Goal: Task Accomplishment & Management: Use online tool/utility

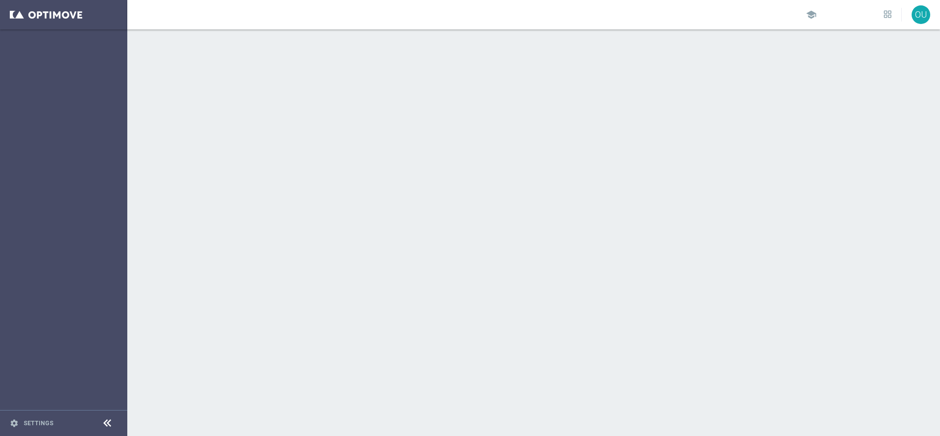
click at [158, 13] on div "school OU" at bounding box center [533, 14] width 813 height 29
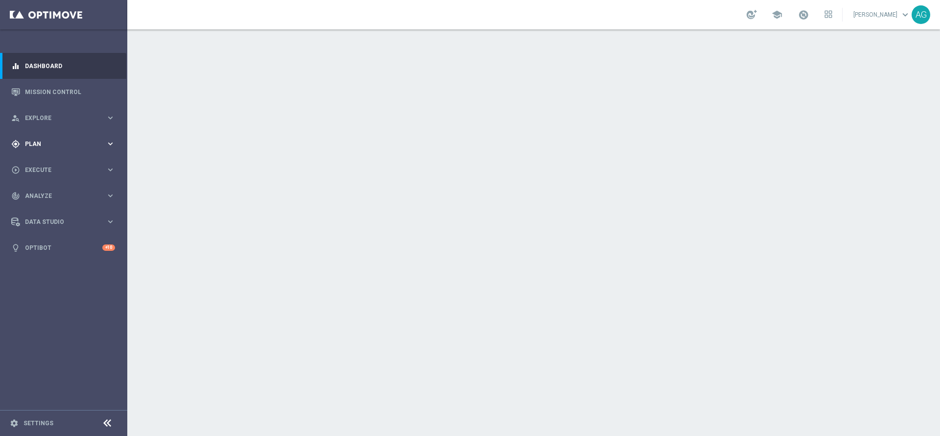
click at [58, 144] on span "Plan" at bounding box center [65, 144] width 81 height 6
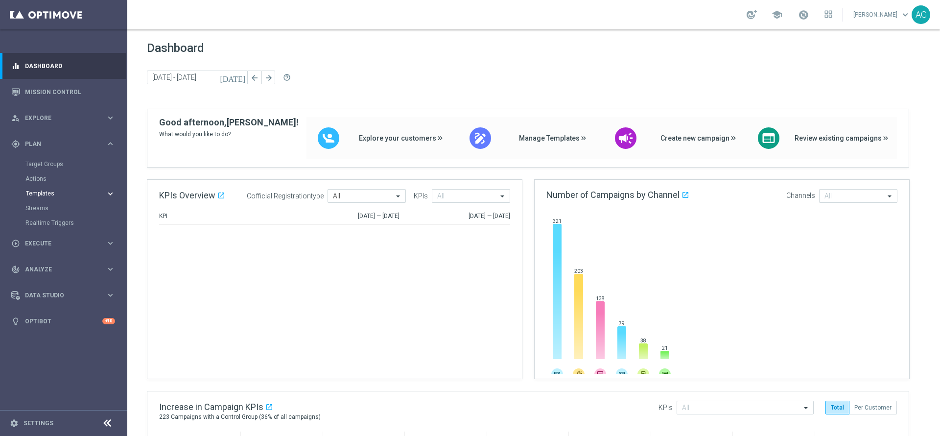
click at [40, 192] on span "Templates" at bounding box center [61, 193] width 70 height 6
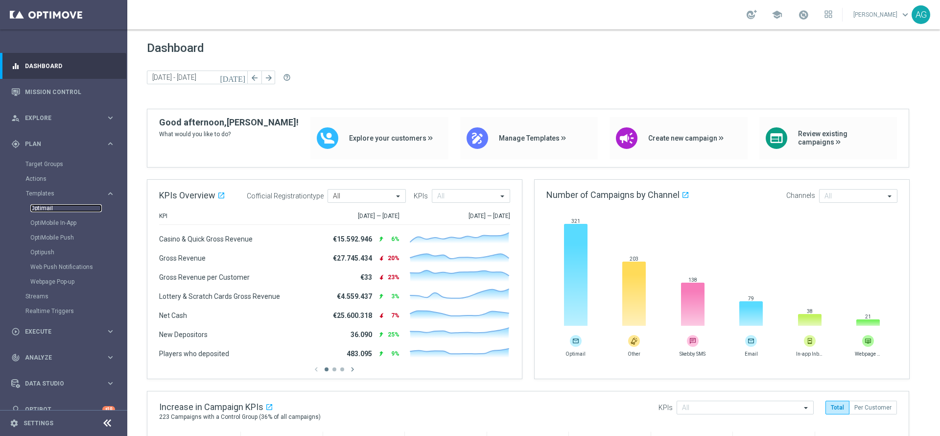
click at [52, 210] on link "Optimail" at bounding box center [65, 208] width 71 height 8
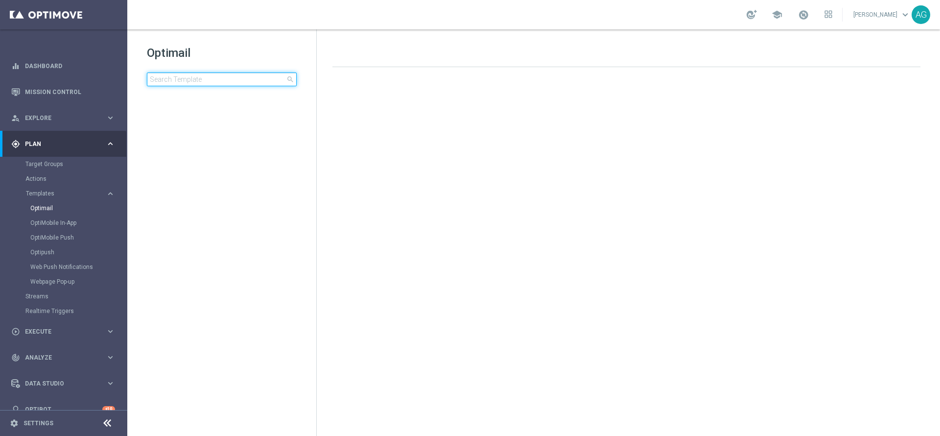
click at [185, 80] on input at bounding box center [222, 79] width 150 height 14
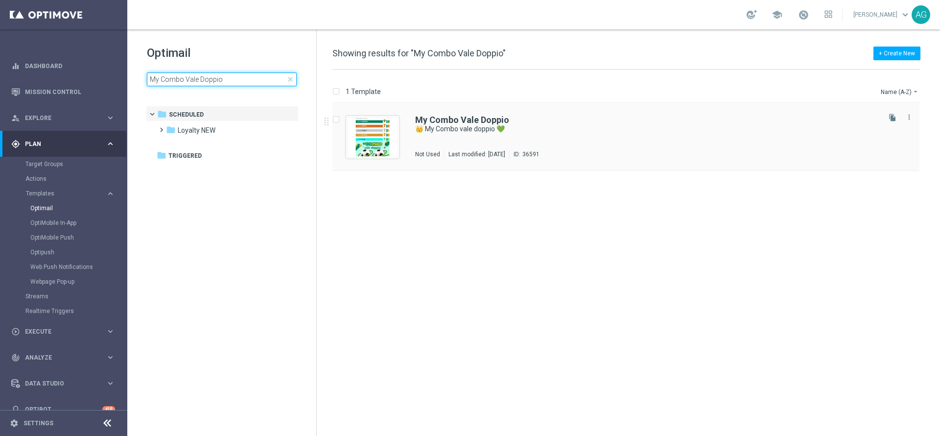
type input "My Combo Vale Doppio"
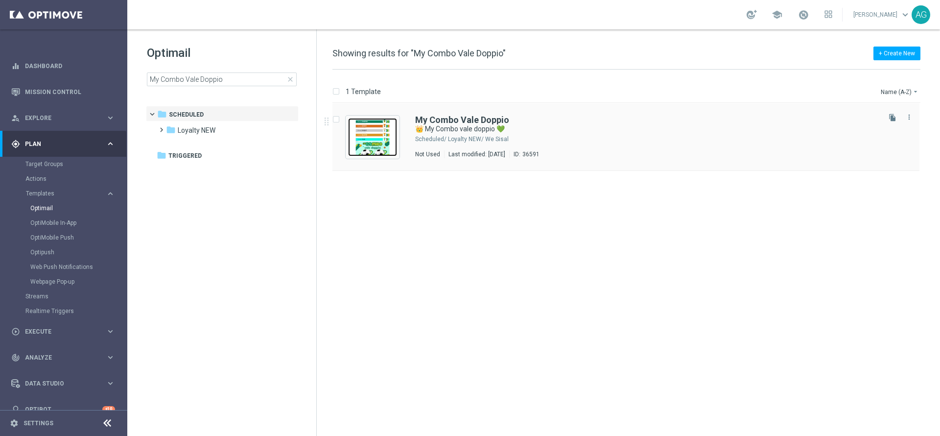
click at [384, 121] on img "Press SPACE to select this row." at bounding box center [372, 137] width 49 height 38
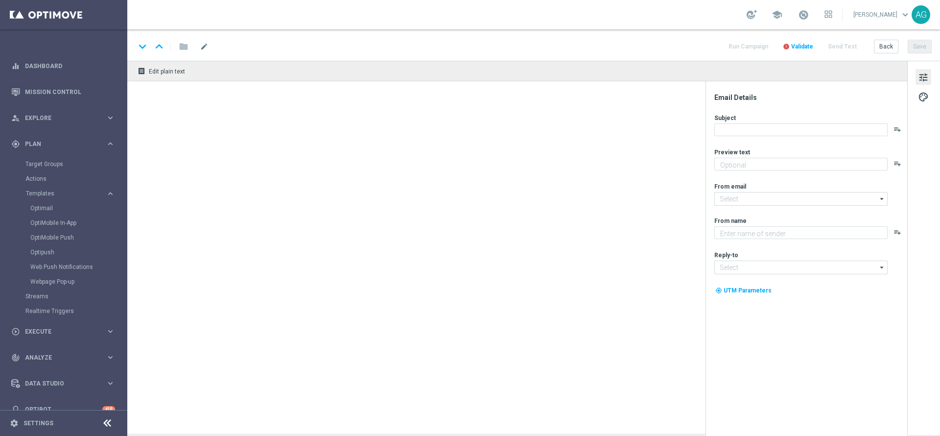
type textarea "Doppi Sisal point con le giocate My Combo"
type input "newsletter@comunicazioni.sisal.it"
type textarea "Sisal"
type input "info@sisal.it"
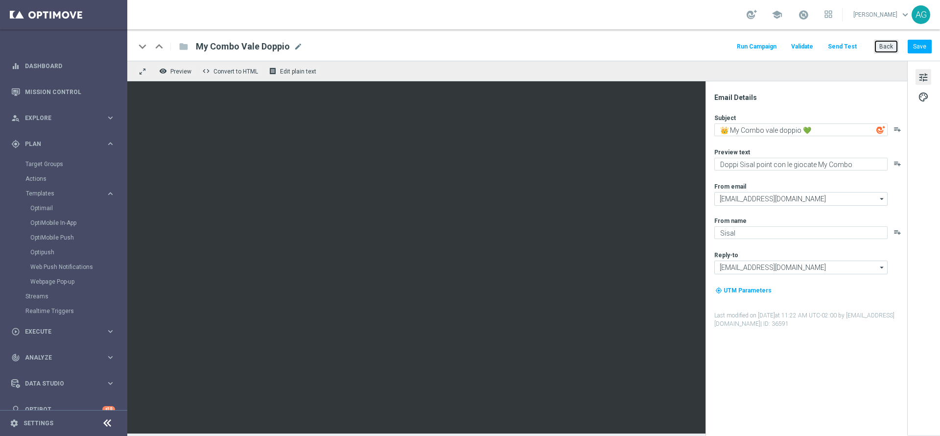
click at [886, 43] on button "Back" at bounding box center [886, 47] width 24 height 14
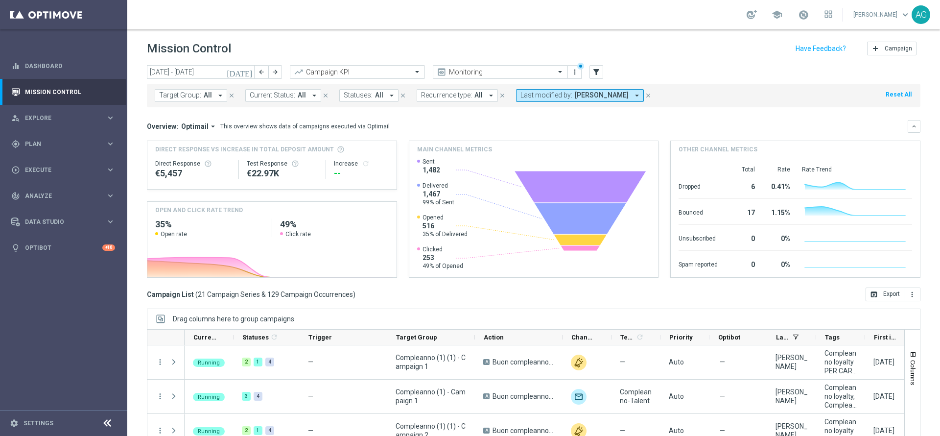
click at [652, 94] on icon "close" at bounding box center [648, 95] width 7 height 7
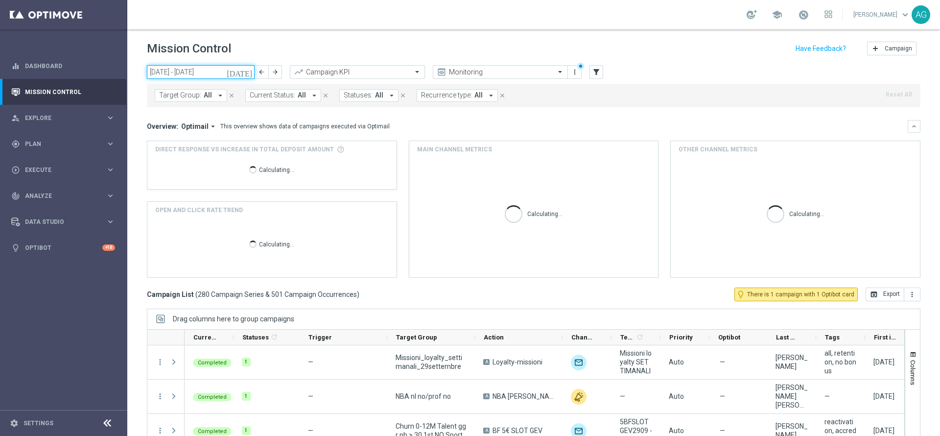
click at [181, 76] on input "[DATE] - [DATE]" at bounding box center [201, 72] width 108 height 14
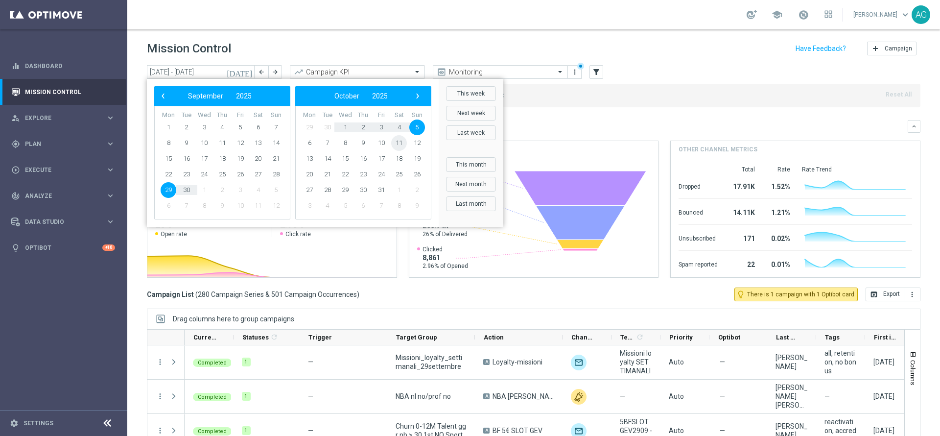
click at [395, 140] on span "11" at bounding box center [399, 143] width 16 height 16
click at [256, 139] on span "11" at bounding box center [258, 143] width 16 height 16
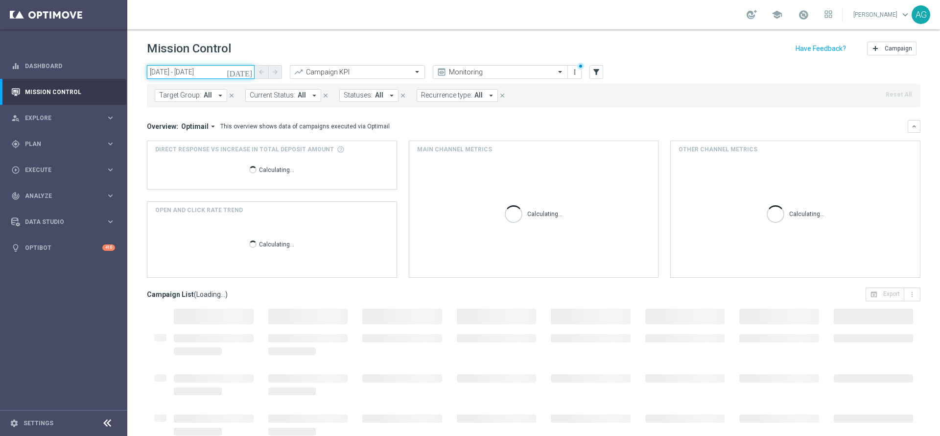
click at [203, 76] on input "[DATE] - [DATE]" at bounding box center [201, 72] width 108 height 14
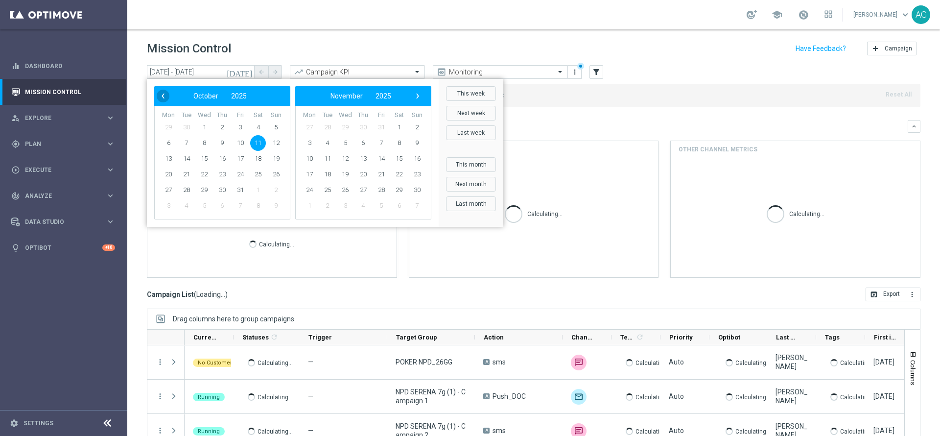
click at [164, 99] on span "‹" at bounding box center [163, 96] width 13 height 13
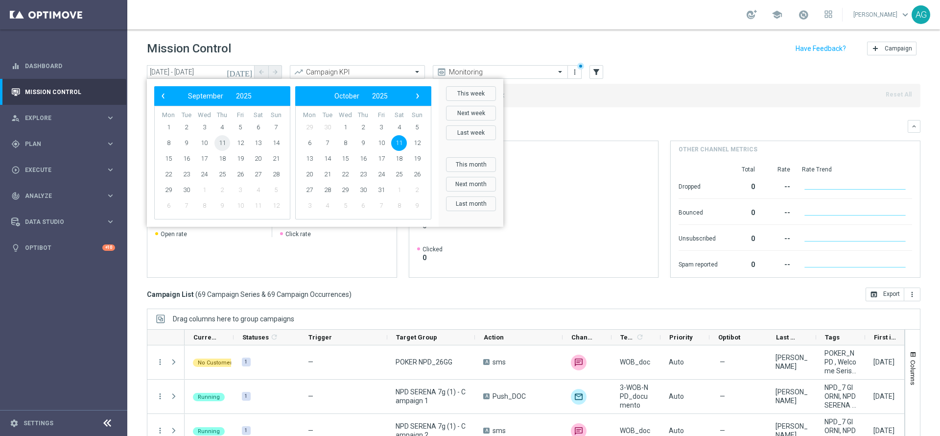
click at [228, 141] on span "11" at bounding box center [222, 143] width 16 height 16
type input "[DATE] - [DATE]"
